Goal: Task Accomplishment & Management: Manage account settings

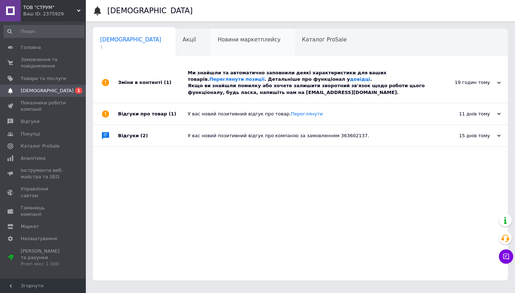
click at [217, 40] on span "Новини маркетплейсу" at bounding box center [248, 39] width 63 height 6
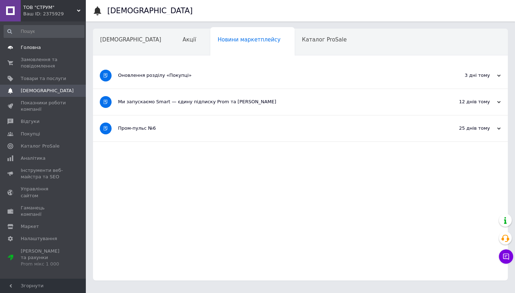
click at [38, 49] on span "Головна" at bounding box center [31, 47] width 20 height 6
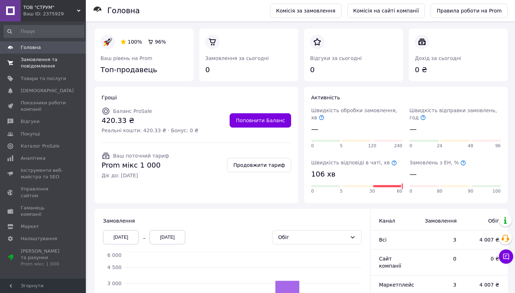
click at [41, 66] on span "Замовлення та повідомлення" at bounding box center [43, 62] width 45 height 13
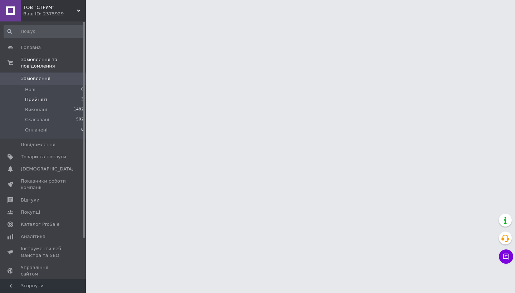
click at [44, 100] on span "Прийняті" at bounding box center [36, 100] width 22 height 6
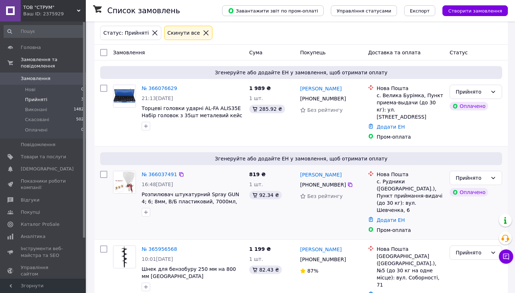
scroll to position [30, 0]
click at [276, 3] on div "Завантажити звіт по пром-оплаті Управління статусами Експорт Створити замовлення" at bounding box center [358, 10] width 300 height 21
click at [30, 146] on span "Повідомлення" at bounding box center [38, 145] width 35 height 6
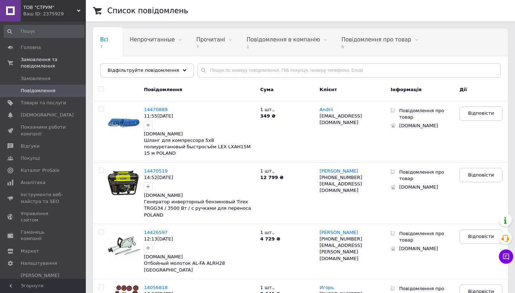
click at [200, 74] on icon at bounding box center [203, 70] width 7 height 7
click at [226, 67] on input "text" at bounding box center [348, 70] width 303 height 14
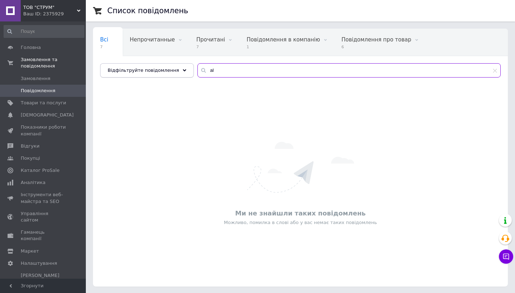
type input "a"
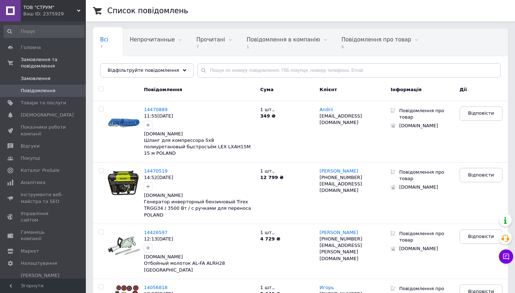
click at [44, 77] on span "Замовлення" at bounding box center [36, 78] width 30 height 6
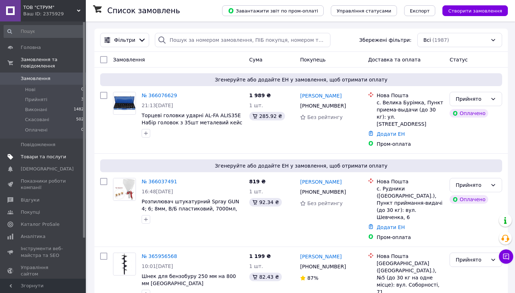
click at [58, 157] on span "Товари та послуги" at bounding box center [43, 157] width 45 height 6
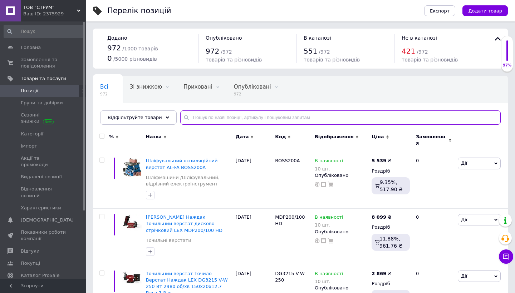
click at [218, 117] on input "text" at bounding box center [340, 117] width 320 height 14
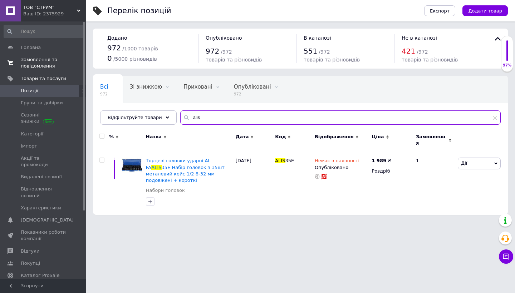
type input "alis"
click at [30, 54] on link "Замовлення та повідомлення 0 0" at bounding box center [44, 63] width 88 height 19
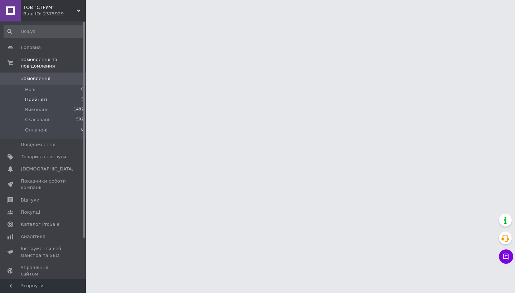
click at [40, 100] on span "Прийняті" at bounding box center [36, 100] width 22 height 6
click at [45, 102] on span "Прийняті" at bounding box center [36, 100] width 22 height 6
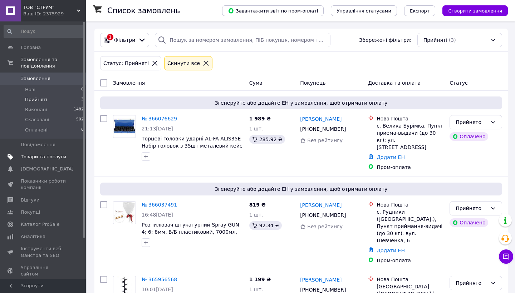
click at [51, 159] on span "Товари та послуги" at bounding box center [43, 157] width 45 height 6
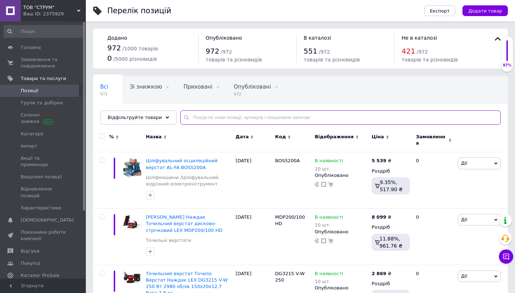
click at [209, 117] on input "text" at bounding box center [340, 117] width 320 height 14
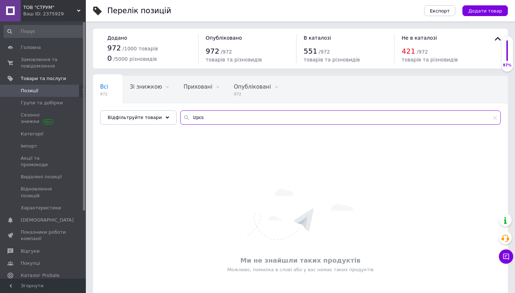
click at [209, 117] on input "lzpcs" at bounding box center [340, 117] width 320 height 14
click at [191, 118] on input "lzpcs" at bounding box center [340, 117] width 320 height 14
type input "lxpcs"
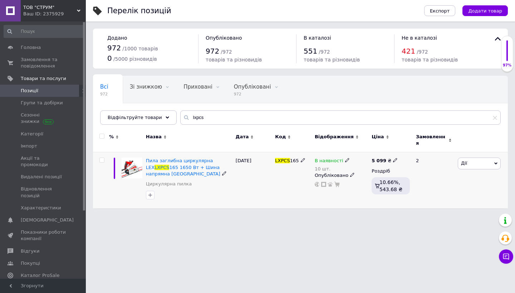
click at [333, 158] on span "В наявності" at bounding box center [329, 162] width 29 height 8
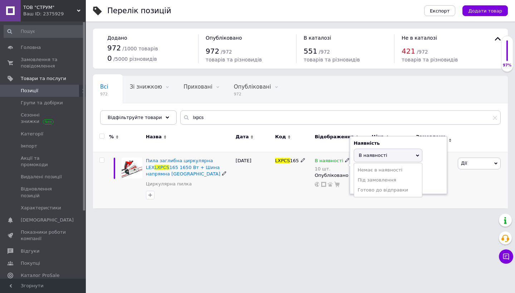
click at [360, 163] on ul "Немає в наявності Під замовлення [PERSON_NAME] до відправки" at bounding box center [388, 180] width 69 height 35
click at [360, 162] on div "Наявність В наявності Немає в наявності Під замовлення Готово до відправки Зали…" at bounding box center [398, 165] width 89 height 50
click at [367, 153] on span "В наявності" at bounding box center [373, 155] width 29 height 5
click at [367, 165] on li "Немає в наявності" at bounding box center [388, 170] width 68 height 10
click at [366, 184] on input "10" at bounding box center [381, 183] width 54 height 14
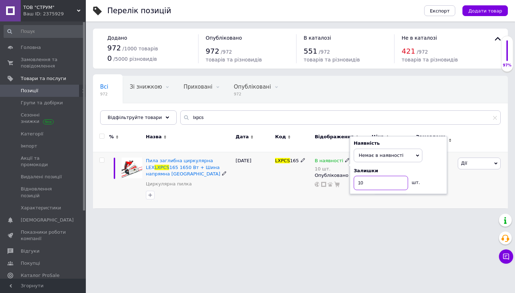
click at [366, 184] on input "10" at bounding box center [381, 183] width 54 height 14
type input "0"
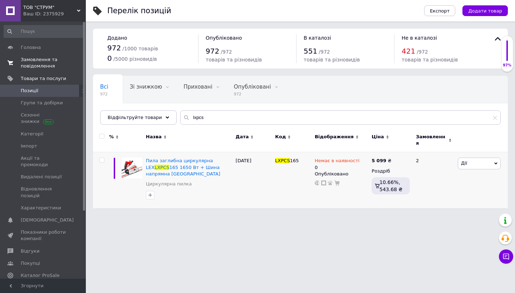
click at [38, 62] on span "Замовлення та повідомлення" at bounding box center [43, 62] width 45 height 13
